Goal: Use online tool/utility: Utilize a website feature to perform a specific function

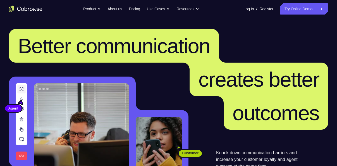
click at [301, 11] on link "Try Online Demo" at bounding box center [304, 8] width 48 height 11
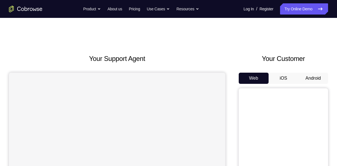
click at [314, 74] on button "Android" at bounding box center [313, 78] width 30 height 11
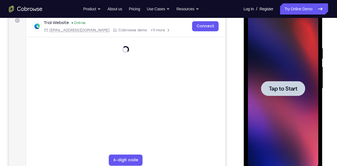
scroll to position [62, 0]
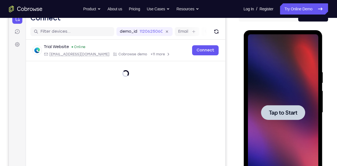
click at [289, 115] on span "Tap to Start" at bounding box center [283, 113] width 28 height 6
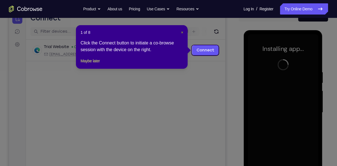
click at [182, 32] on span "×" at bounding box center [182, 32] width 2 height 4
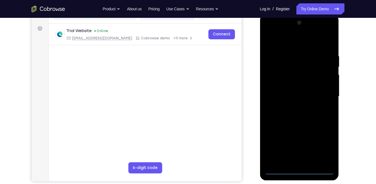
scroll to position [78, 0]
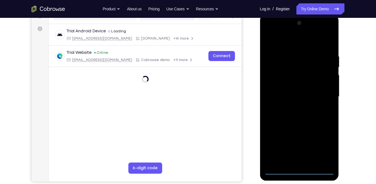
click at [299, 166] on div at bounding box center [299, 97] width 70 height 156
click at [300, 166] on div at bounding box center [299, 97] width 70 height 156
click at [324, 144] on div at bounding box center [299, 97] width 70 height 156
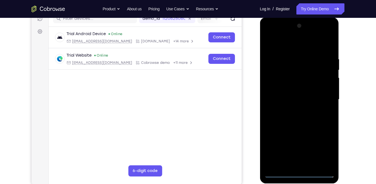
scroll to position [75, 0]
click at [289, 45] on div at bounding box center [299, 100] width 70 height 156
click at [322, 96] on div at bounding box center [299, 100] width 70 height 156
click at [293, 109] on div at bounding box center [299, 100] width 70 height 156
click at [301, 94] on div at bounding box center [299, 100] width 70 height 156
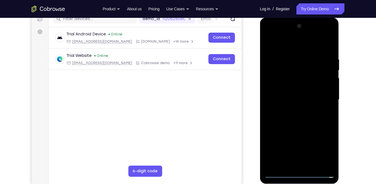
click at [305, 88] on div at bounding box center [299, 100] width 70 height 156
click at [302, 107] on div at bounding box center [299, 100] width 70 height 156
click at [290, 75] on div at bounding box center [299, 100] width 70 height 156
click at [298, 85] on div at bounding box center [299, 100] width 70 height 156
click at [282, 75] on div at bounding box center [299, 100] width 70 height 156
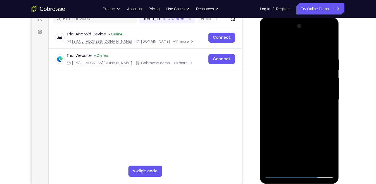
click at [302, 88] on div at bounding box center [299, 100] width 70 height 156
click at [307, 125] on div at bounding box center [299, 100] width 70 height 156
click at [313, 163] on div at bounding box center [299, 100] width 70 height 156
click at [301, 129] on div at bounding box center [299, 100] width 70 height 156
click at [295, 84] on div at bounding box center [299, 100] width 70 height 156
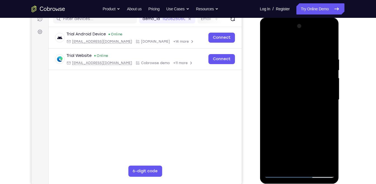
click at [299, 127] on div at bounding box center [299, 100] width 70 height 156
click at [311, 127] on div at bounding box center [299, 100] width 70 height 156
click at [285, 165] on div at bounding box center [299, 100] width 70 height 156
click at [314, 131] on div at bounding box center [299, 100] width 70 height 156
click at [309, 70] on div at bounding box center [299, 100] width 70 height 156
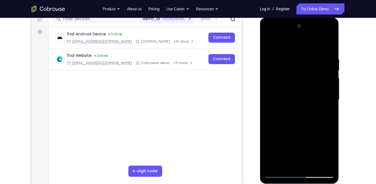
click at [301, 125] on div at bounding box center [299, 100] width 70 height 156
click at [267, 43] on div at bounding box center [299, 100] width 70 height 156
click at [270, 43] on div at bounding box center [299, 100] width 70 height 156
click at [289, 57] on div at bounding box center [299, 100] width 70 height 156
click at [326, 87] on div at bounding box center [299, 100] width 70 height 156
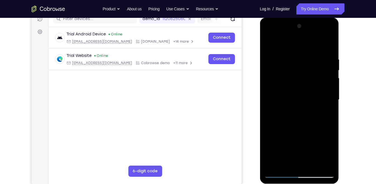
click at [326, 87] on div at bounding box center [299, 100] width 70 height 156
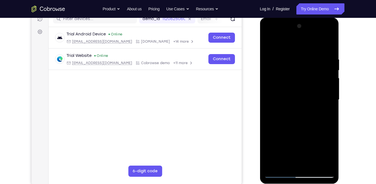
click at [326, 87] on div at bounding box center [299, 100] width 70 height 156
click at [328, 45] on div at bounding box center [299, 100] width 70 height 156
drag, startPoint x: 306, startPoint y: 114, endPoint x: 317, endPoint y: 40, distance: 75.1
click at [317, 40] on div at bounding box center [299, 100] width 70 height 156
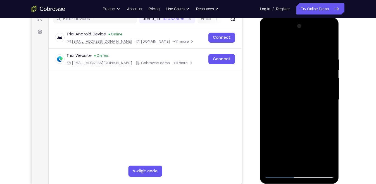
drag, startPoint x: 311, startPoint y: 124, endPoint x: 320, endPoint y: 43, distance: 80.9
click at [320, 43] on div at bounding box center [299, 100] width 70 height 156
click at [331, 157] on div at bounding box center [299, 100] width 70 height 156
drag, startPoint x: 309, startPoint y: 144, endPoint x: 306, endPoint y: 69, distance: 75.2
click at [306, 69] on div at bounding box center [299, 100] width 70 height 156
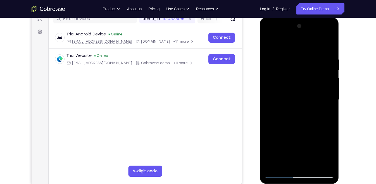
drag, startPoint x: 308, startPoint y: 139, endPoint x: 312, endPoint y: 31, distance: 108.2
click at [312, 31] on div at bounding box center [299, 100] width 70 height 156
drag, startPoint x: 307, startPoint y: 139, endPoint x: 308, endPoint y: 51, distance: 88.0
click at [308, 51] on div at bounding box center [299, 100] width 70 height 156
drag, startPoint x: 305, startPoint y: 128, endPoint x: 307, endPoint y: 100, distance: 28.0
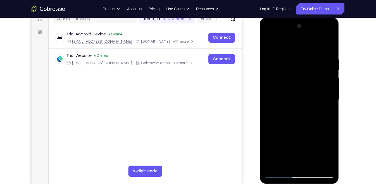
click at [307, 100] on div at bounding box center [299, 100] width 70 height 156
drag, startPoint x: 309, startPoint y: 122, endPoint x: 306, endPoint y: 29, distance: 93.1
click at [306, 29] on div at bounding box center [299, 100] width 70 height 156
drag, startPoint x: 306, startPoint y: 101, endPoint x: 308, endPoint y: 22, distance: 78.5
click at [308, 22] on div at bounding box center [299, 100] width 70 height 156
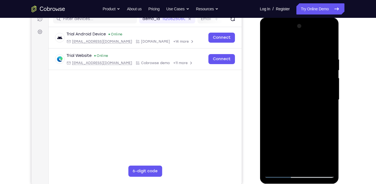
drag, startPoint x: 303, startPoint y: 116, endPoint x: 311, endPoint y: 49, distance: 67.6
click at [311, 49] on div at bounding box center [299, 100] width 70 height 156
drag, startPoint x: 305, startPoint y: 119, endPoint x: 307, endPoint y: 101, distance: 18.2
click at [307, 101] on div at bounding box center [299, 100] width 70 height 156
drag, startPoint x: 303, startPoint y: 125, endPoint x: 303, endPoint y: 105, distance: 19.3
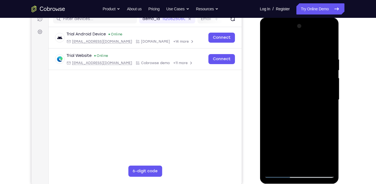
click at [303, 105] on div at bounding box center [299, 100] width 70 height 156
drag, startPoint x: 293, startPoint y: 115, endPoint x: 296, endPoint y: 85, distance: 30.0
click at [296, 85] on div at bounding box center [299, 100] width 70 height 156
drag, startPoint x: 297, startPoint y: 106, endPoint x: 295, endPoint y: 30, distance: 76.3
click at [295, 30] on div at bounding box center [299, 100] width 70 height 156
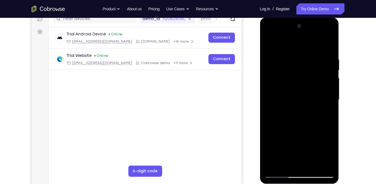
drag, startPoint x: 294, startPoint y: 103, endPoint x: 555, endPoint y: 32, distance: 269.7
click at [295, 18] on html "Online web based iOS Simulators and Android Emulators. Run iPhone, iPad, Mobile…" at bounding box center [300, 102] width 80 height 168
drag, startPoint x: 296, startPoint y: 120, endPoint x: 300, endPoint y: 49, distance: 71.4
click at [300, 49] on div at bounding box center [299, 100] width 70 height 156
drag, startPoint x: 296, startPoint y: 123, endPoint x: 300, endPoint y: 37, distance: 86.4
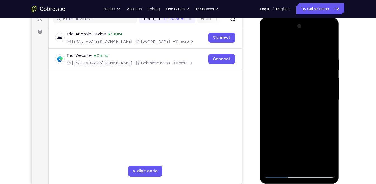
click at [300, 37] on div at bounding box center [299, 100] width 70 height 156
drag, startPoint x: 298, startPoint y: 137, endPoint x: 300, endPoint y: 61, distance: 76.0
click at [300, 61] on div at bounding box center [299, 100] width 70 height 156
drag, startPoint x: 301, startPoint y: 115, endPoint x: 303, endPoint y: 99, distance: 16.9
click at [303, 99] on div at bounding box center [299, 100] width 70 height 156
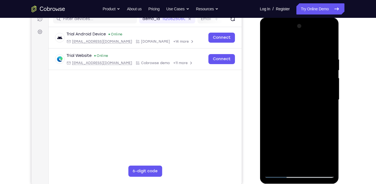
drag, startPoint x: 304, startPoint y: 113, endPoint x: 304, endPoint y: 38, distance: 74.3
click at [304, 38] on div at bounding box center [299, 100] width 70 height 156
drag, startPoint x: 302, startPoint y: 116, endPoint x: 302, endPoint y: 28, distance: 88.6
click at [302, 28] on div at bounding box center [299, 100] width 70 height 156
drag, startPoint x: 303, startPoint y: 97, endPoint x: 295, endPoint y: 149, distance: 52.5
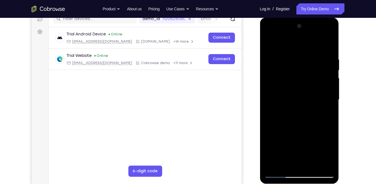
click at [295, 149] on div at bounding box center [299, 100] width 70 height 156
click at [310, 165] on div at bounding box center [299, 100] width 70 height 156
drag, startPoint x: 305, startPoint y: 143, endPoint x: 303, endPoint y: 69, distance: 73.8
click at [303, 69] on div at bounding box center [299, 100] width 70 height 156
drag, startPoint x: 303, startPoint y: 116, endPoint x: 303, endPoint y: 72, distance: 44.7
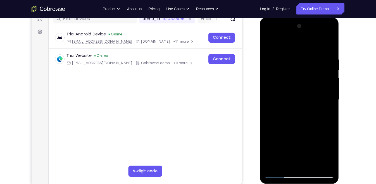
click at [303, 72] on div at bounding box center [299, 100] width 70 height 156
drag, startPoint x: 303, startPoint y: 141, endPoint x: 304, endPoint y: 82, distance: 58.7
click at [304, 82] on div at bounding box center [299, 100] width 70 height 156
drag, startPoint x: 303, startPoint y: 135, endPoint x: 306, endPoint y: 94, distance: 41.2
click at [306, 94] on div at bounding box center [299, 100] width 70 height 156
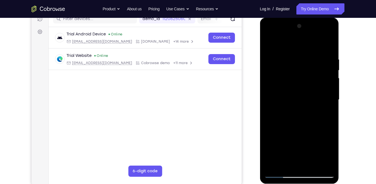
drag, startPoint x: 304, startPoint y: 139, endPoint x: 306, endPoint y: 117, distance: 21.5
click at [306, 117] on div at bounding box center [299, 100] width 70 height 156
click at [293, 137] on div at bounding box center [299, 100] width 70 height 156
click at [290, 164] on div at bounding box center [299, 100] width 70 height 156
click at [291, 113] on div at bounding box center [299, 100] width 70 height 156
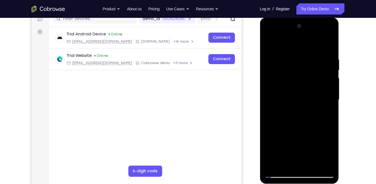
click at [269, 45] on div at bounding box center [299, 100] width 70 height 156
drag, startPoint x: 299, startPoint y: 120, endPoint x: 304, endPoint y: 68, distance: 52.5
click at [304, 68] on div at bounding box center [299, 100] width 70 height 156
drag, startPoint x: 304, startPoint y: 131, endPoint x: 309, endPoint y: 95, distance: 36.7
click at [309, 95] on div at bounding box center [299, 100] width 70 height 156
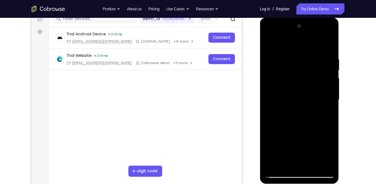
drag, startPoint x: 308, startPoint y: 132, endPoint x: 313, endPoint y: 96, distance: 36.4
click at [313, 96] on div at bounding box center [299, 100] width 70 height 156
click at [304, 140] on div at bounding box center [299, 100] width 70 height 156
click at [293, 164] on div at bounding box center [299, 100] width 70 height 156
click at [269, 46] on div at bounding box center [299, 100] width 70 height 156
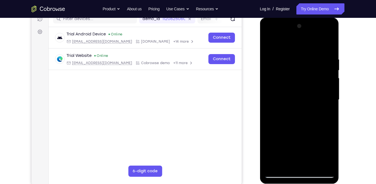
drag, startPoint x: 303, startPoint y: 94, endPoint x: 298, endPoint y: 200, distance: 106.8
click at [298, 166] on html "Online web based iOS Simulators and Android Emulators. Run iPhone, iPad, Mobile…" at bounding box center [300, 102] width 80 height 168
drag, startPoint x: 301, startPoint y: 110, endPoint x: 293, endPoint y: 200, distance: 91.1
click at [293, 166] on html "Online web based iOS Simulators and Android Emulators. Run iPhone, iPad, Mobile…" at bounding box center [300, 102] width 80 height 168
click at [296, 108] on div at bounding box center [299, 100] width 70 height 156
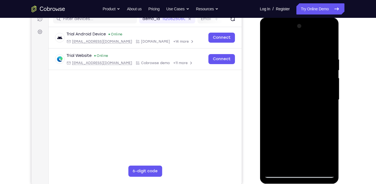
click at [277, 46] on div at bounding box center [299, 100] width 70 height 156
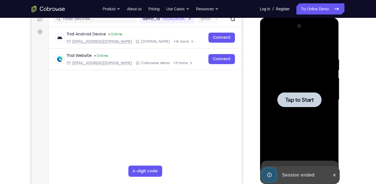
click at [291, 90] on div at bounding box center [299, 100] width 70 height 156
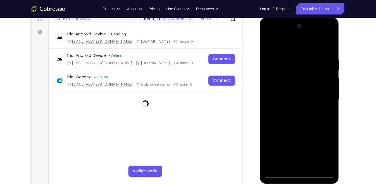
click at [299, 166] on div at bounding box center [299, 100] width 70 height 156
click at [326, 146] on div at bounding box center [299, 100] width 70 height 156
click at [285, 42] on div at bounding box center [299, 100] width 70 height 156
click at [323, 97] on div at bounding box center [299, 100] width 70 height 156
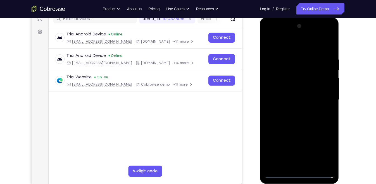
click at [294, 109] on div at bounding box center [299, 100] width 70 height 156
click at [308, 93] on div at bounding box center [299, 100] width 70 height 156
click at [306, 107] on div at bounding box center [299, 100] width 70 height 156
click at [294, 73] on div at bounding box center [299, 100] width 70 height 156
click at [293, 74] on div at bounding box center [299, 100] width 70 height 156
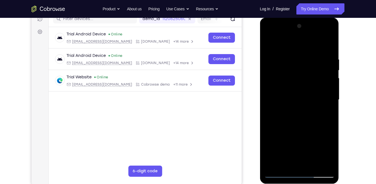
click at [308, 124] on div at bounding box center [299, 100] width 70 height 156
drag, startPoint x: 301, startPoint y: 116, endPoint x: 301, endPoint y: 70, distance: 46.7
click at [301, 70] on div at bounding box center [299, 100] width 70 height 156
click at [313, 164] on div at bounding box center [299, 100] width 70 height 156
click at [307, 129] on div at bounding box center [299, 100] width 70 height 156
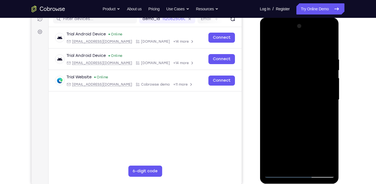
click at [299, 95] on div at bounding box center [299, 100] width 70 height 156
click at [270, 43] on div at bounding box center [299, 100] width 70 height 156
click at [295, 81] on div at bounding box center [299, 100] width 70 height 156
click at [292, 162] on div at bounding box center [299, 100] width 70 height 156
drag, startPoint x: 307, startPoint y: 81, endPoint x: 309, endPoint y: 116, distance: 35.0
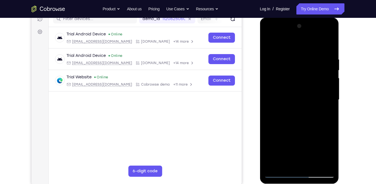
click at [309, 116] on div at bounding box center [299, 100] width 70 height 156
drag, startPoint x: 302, startPoint y: 86, endPoint x: 291, endPoint y: 30, distance: 57.3
click at [291, 30] on div at bounding box center [299, 100] width 70 height 156
drag, startPoint x: 296, startPoint y: 77, endPoint x: 292, endPoint y: 122, distance: 45.2
click at [292, 122] on div at bounding box center [299, 100] width 70 height 156
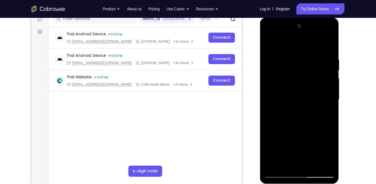
drag, startPoint x: 297, startPoint y: 87, endPoint x: 291, endPoint y: 30, distance: 57.3
click at [291, 30] on div at bounding box center [299, 100] width 70 height 156
click at [291, 113] on div at bounding box center [299, 100] width 70 height 156
click at [292, 113] on div at bounding box center [299, 100] width 70 height 156
click at [279, 111] on div at bounding box center [299, 100] width 70 height 156
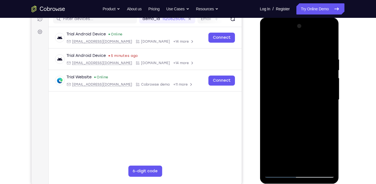
click at [296, 113] on div at bounding box center [299, 100] width 70 height 156
click at [268, 43] on div at bounding box center [299, 100] width 70 height 156
click at [301, 106] on div at bounding box center [299, 100] width 70 height 156
click at [300, 162] on div at bounding box center [299, 100] width 70 height 156
click at [330, 153] on div at bounding box center [299, 100] width 70 height 156
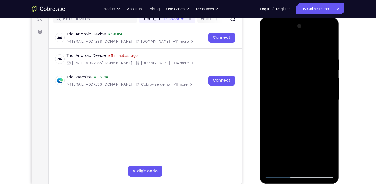
click at [330, 153] on div at bounding box center [299, 100] width 70 height 156
